Goal: Task Accomplishment & Management: Manage account settings

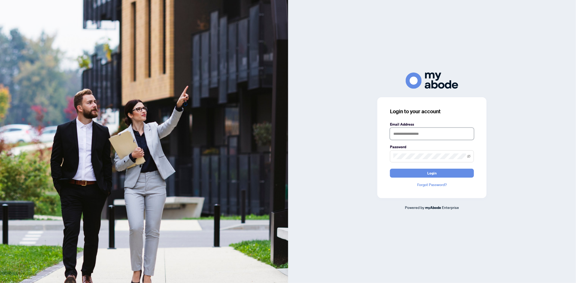
click at [453, 136] on input "text" at bounding box center [432, 134] width 84 height 12
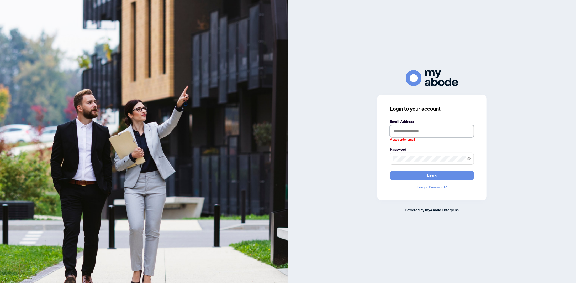
type input "**********"
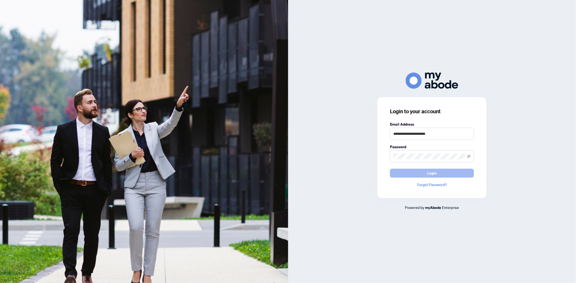
click at [442, 174] on button "Login" at bounding box center [432, 173] width 84 height 9
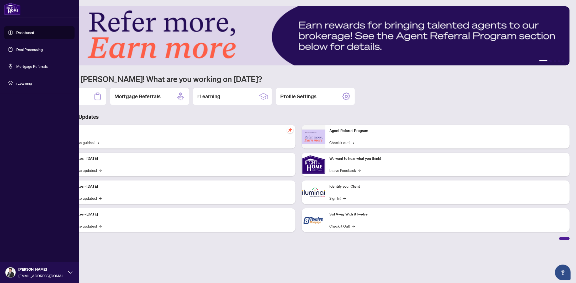
click at [23, 49] on link "Deal Processing" at bounding box center [29, 49] width 27 height 5
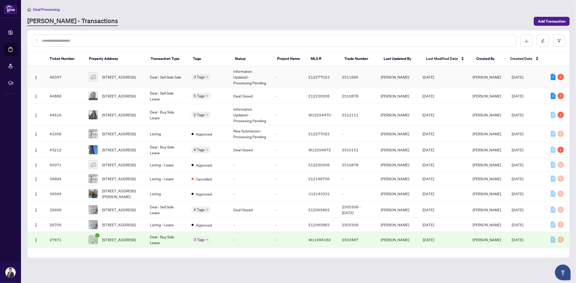
click at [165, 75] on td "Deal - Sell Side Sale" at bounding box center [167, 77] width 42 height 22
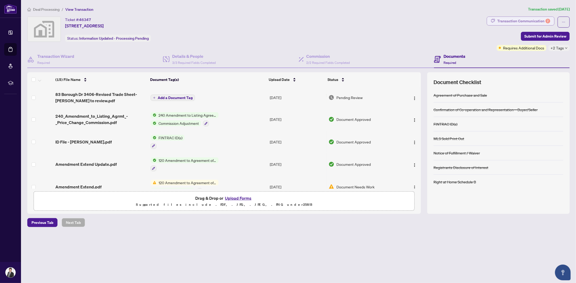
click at [536, 19] on div "Transaction Communication 2" at bounding box center [524, 21] width 53 height 8
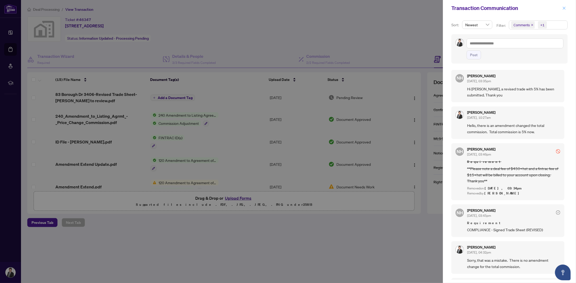
click at [566, 8] on icon "close" at bounding box center [565, 8] width 4 height 4
